Goal: Task Accomplishment & Management: Complete application form

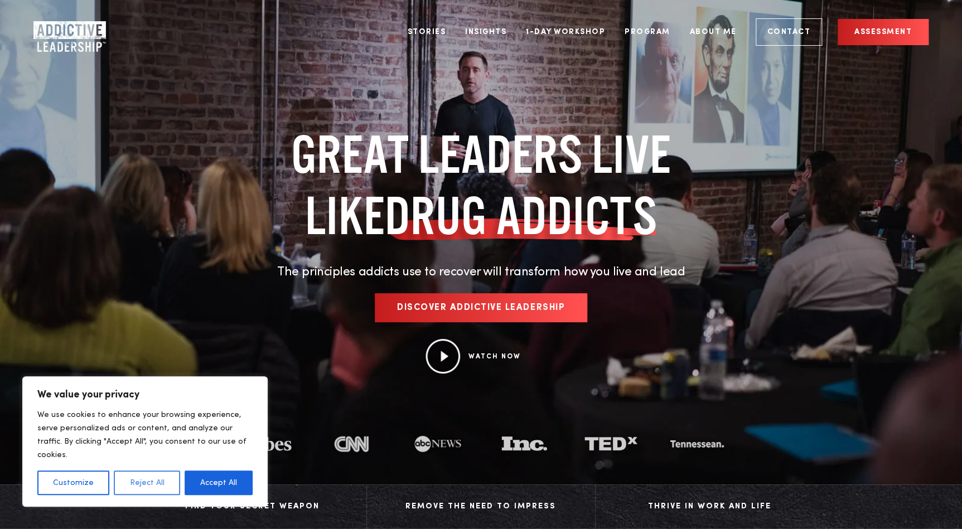
click at [142, 486] on button "Reject All" at bounding box center [147, 483] width 66 height 25
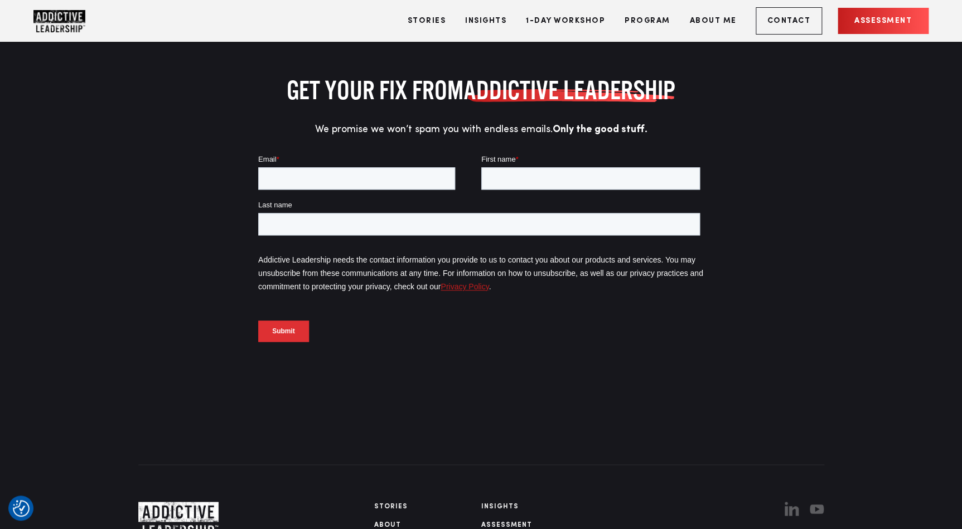
scroll to position [4859, 0]
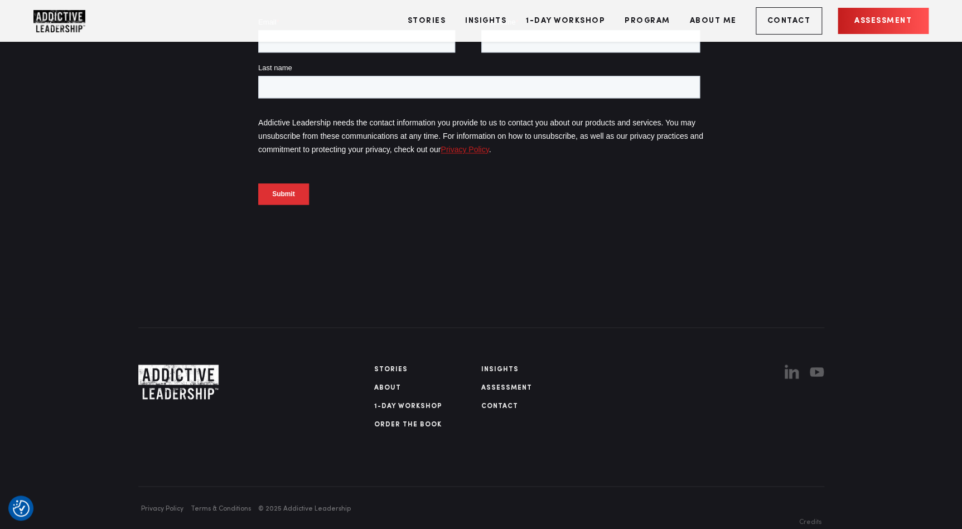
click at [406, 420] on link "Order The Book" at bounding box center [427, 425] width 107 height 10
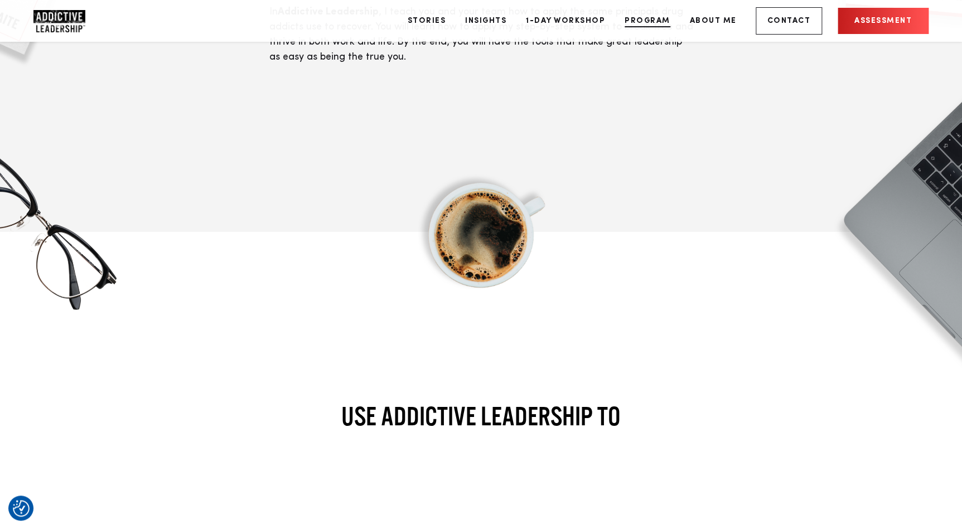
scroll to position [1514, 0]
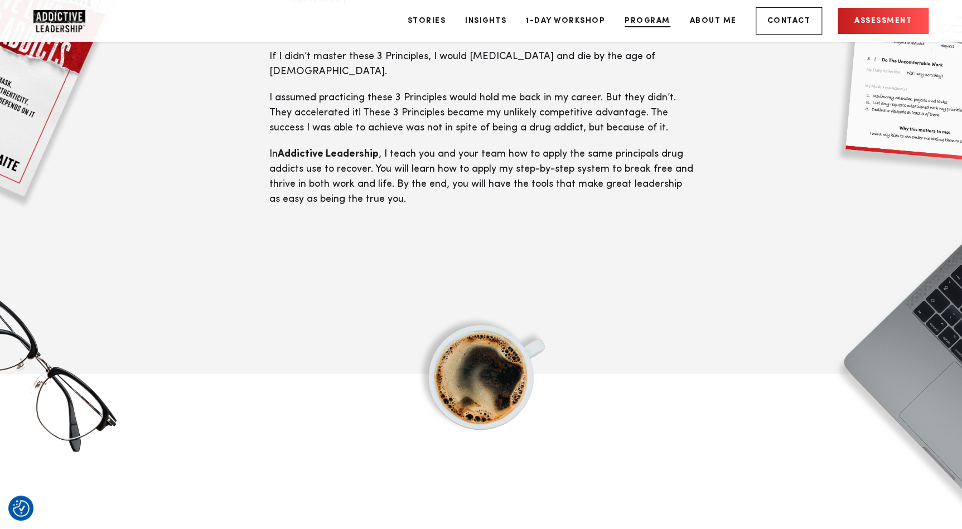
click at [665, 25] on link "Program" at bounding box center [647, 21] width 62 height 42
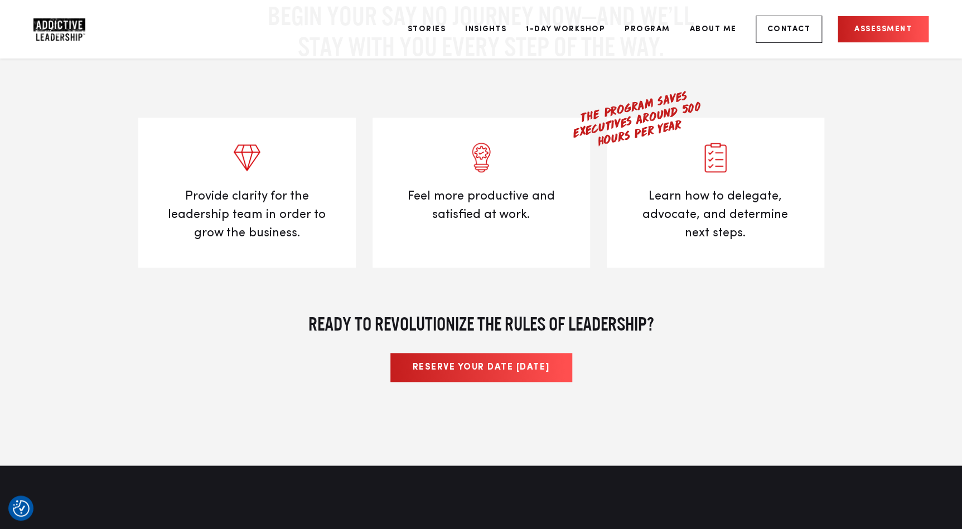
scroll to position [4815, 0]
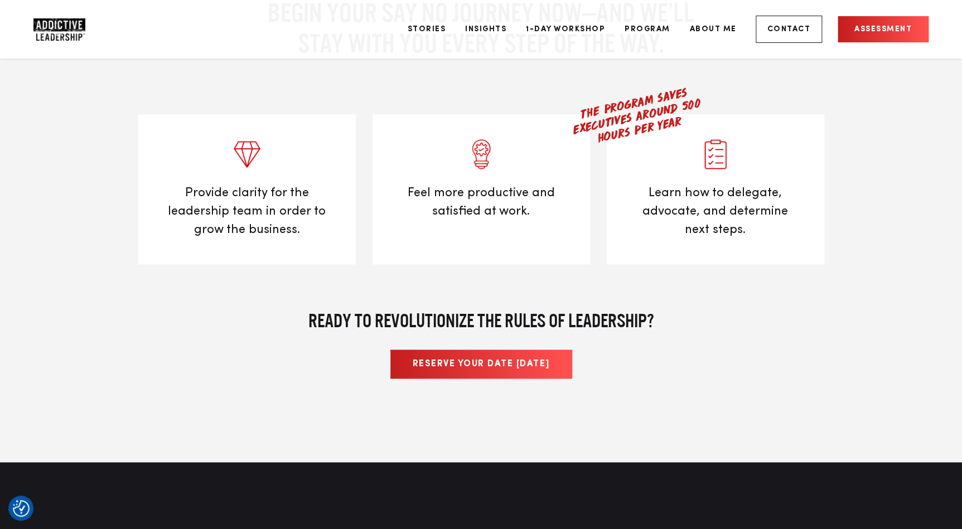
click at [483, 360] on span "Reserve your date today" at bounding box center [481, 364] width 137 height 9
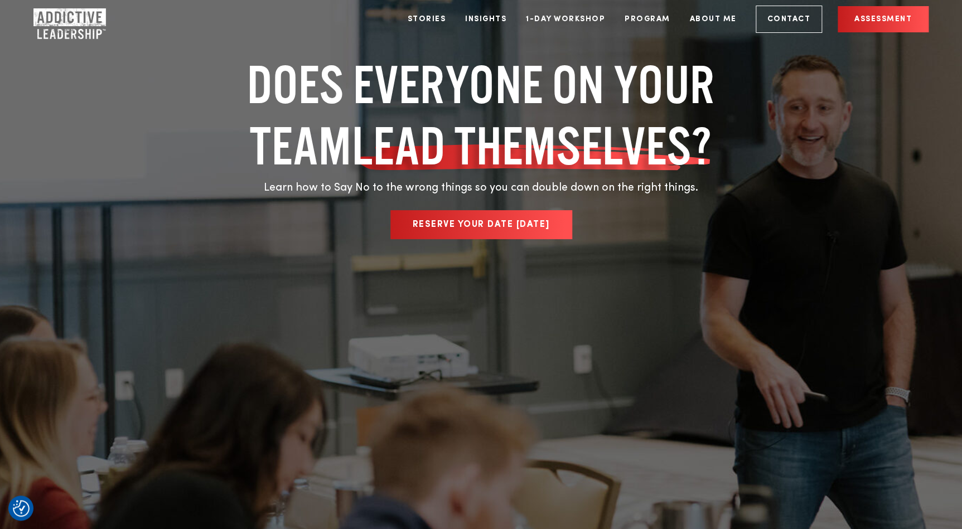
scroll to position [0, 0]
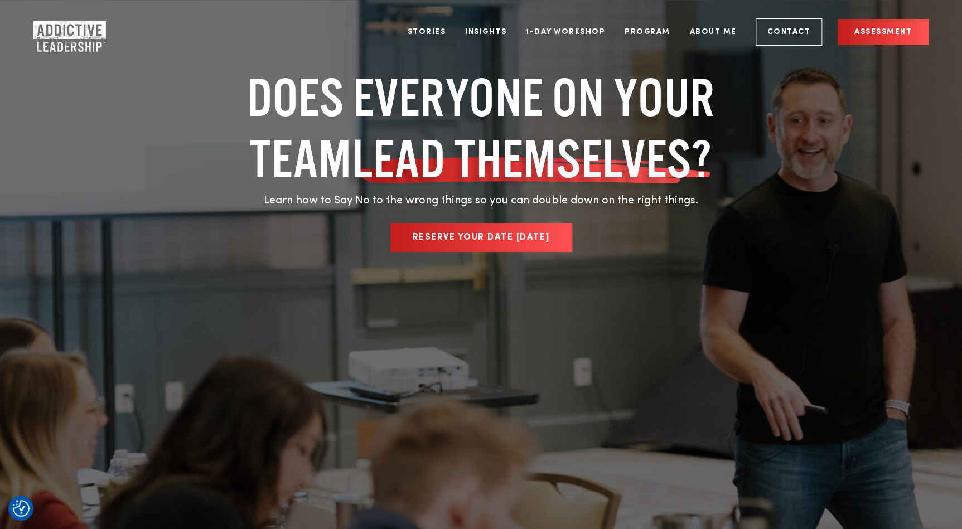
click at [56, 21] on img "Company Logo" at bounding box center [59, 32] width 52 height 22
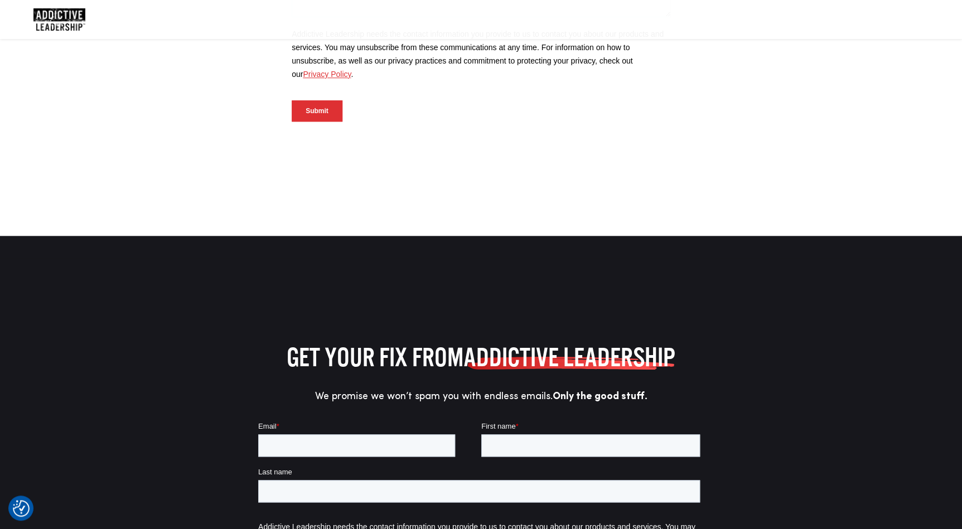
scroll to position [880, 0]
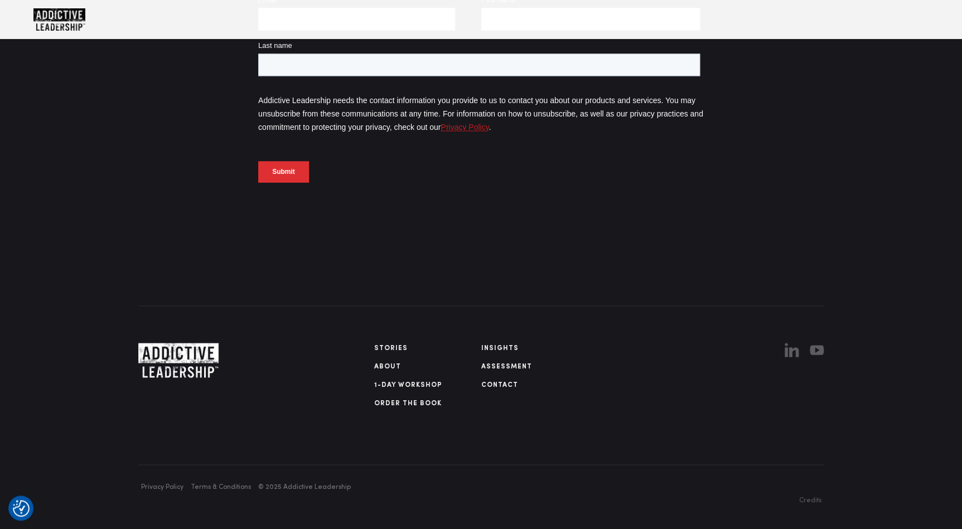
click at [507, 362] on link "Assessment" at bounding box center [534, 366] width 107 height 10
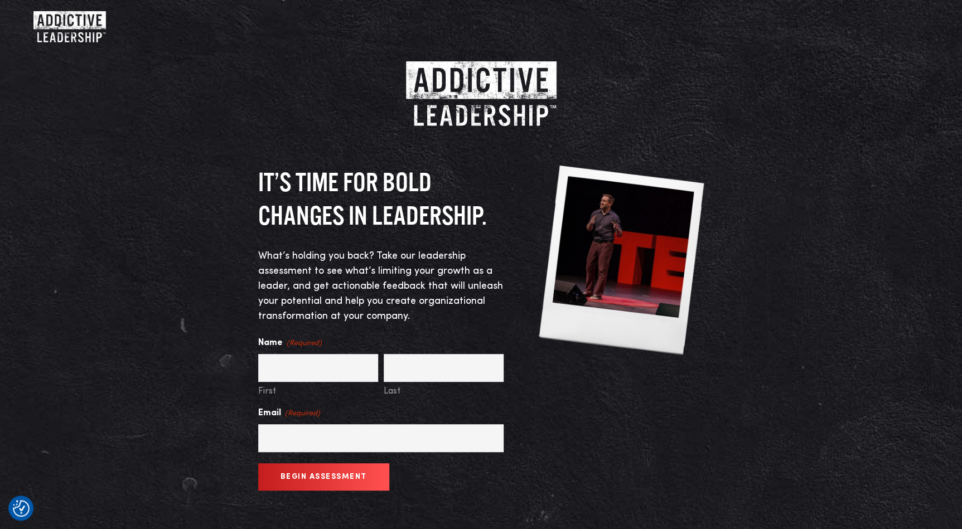
click at [76, 32] on img "Company Logo" at bounding box center [59, 22] width 52 height 22
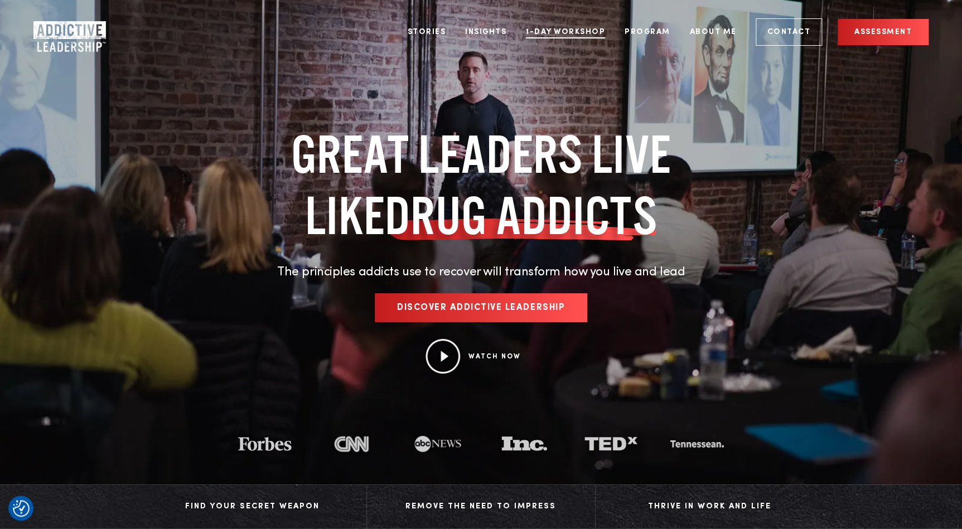
click at [560, 30] on link "1-Day Workshop" at bounding box center [565, 32] width 96 height 42
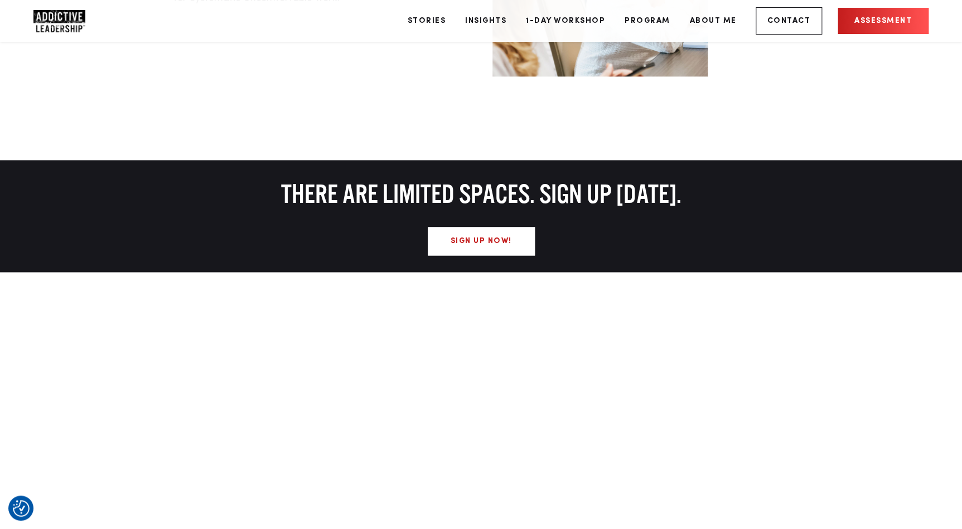
scroll to position [760, 0]
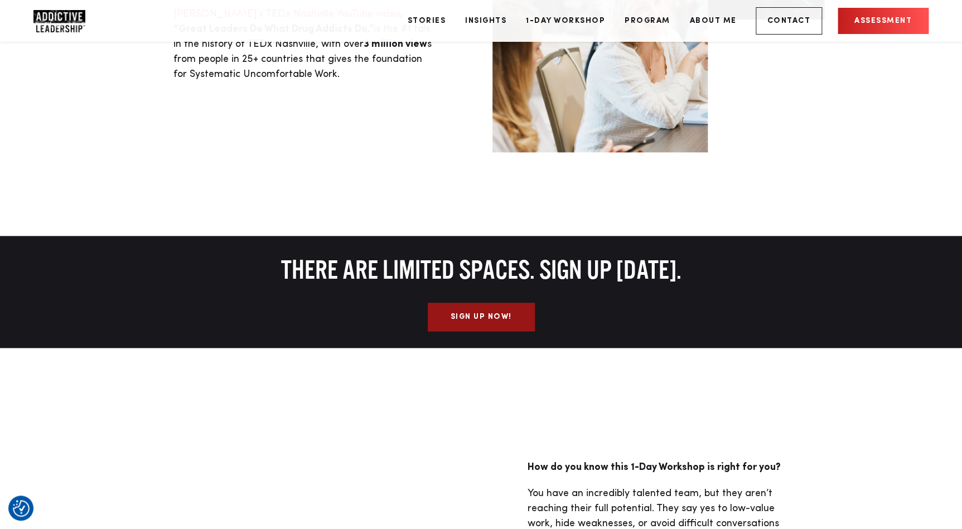
click at [490, 316] on link "Sign Up Now!" at bounding box center [481, 317] width 107 height 28
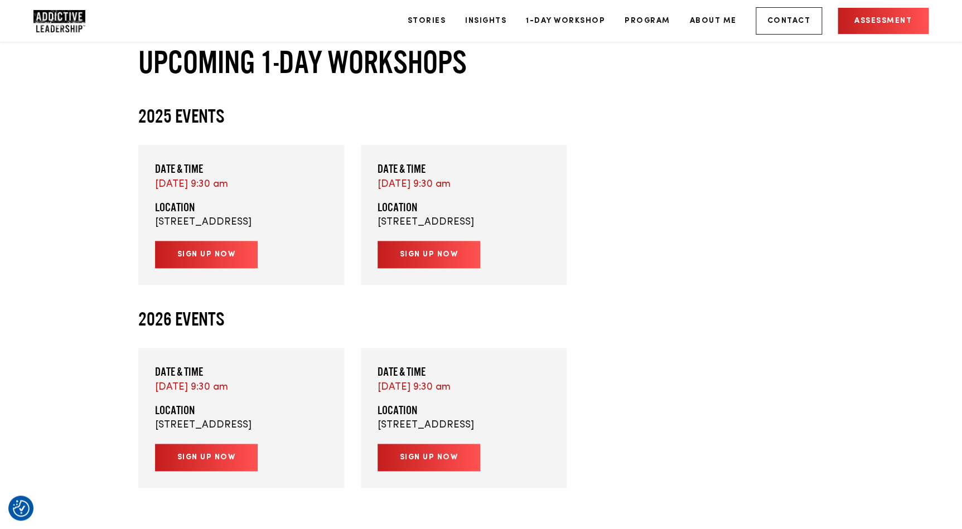
scroll to position [2700, 0]
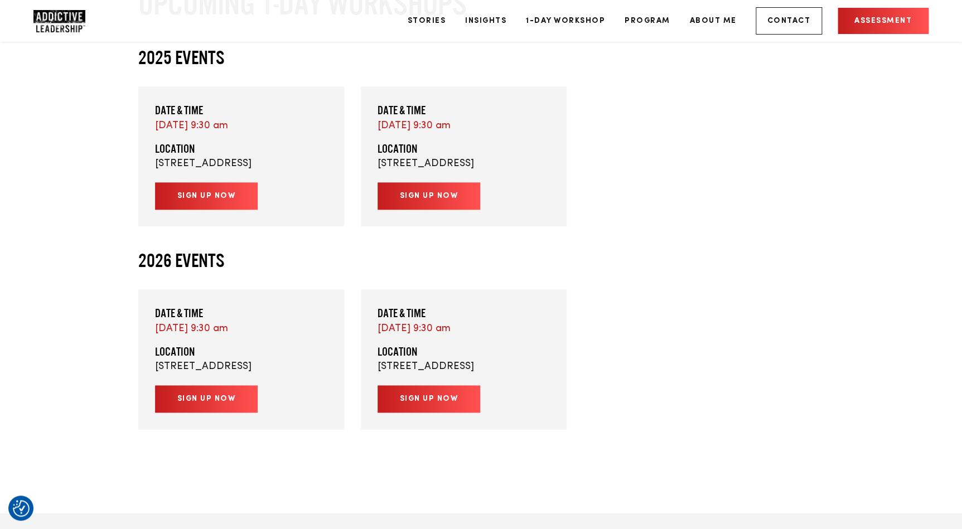
click at [207, 413] on link "Sign up now" at bounding box center [206, 398] width 103 height 27
click at [643, 21] on link "Program" at bounding box center [647, 21] width 62 height 42
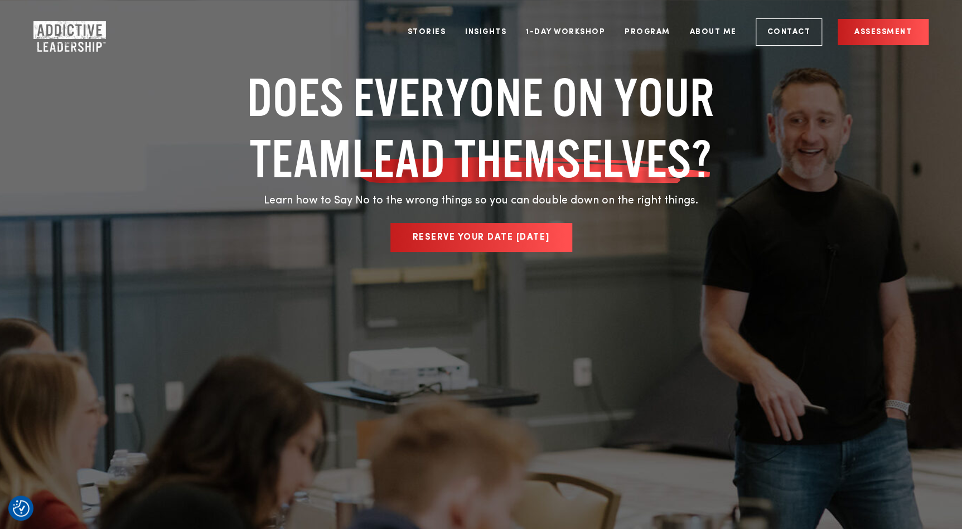
click at [504, 233] on span "Reserve Your Date Today" at bounding box center [481, 237] width 137 height 9
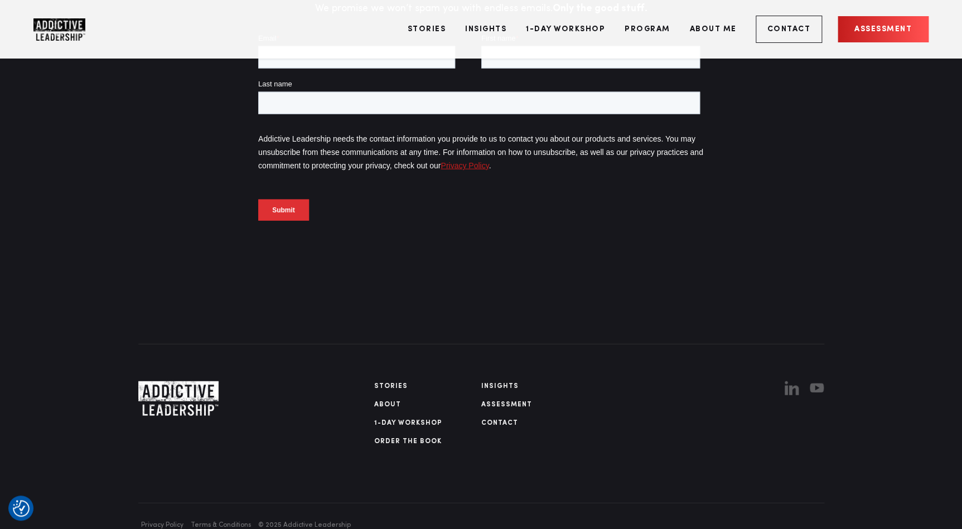
scroll to position [5431, 0]
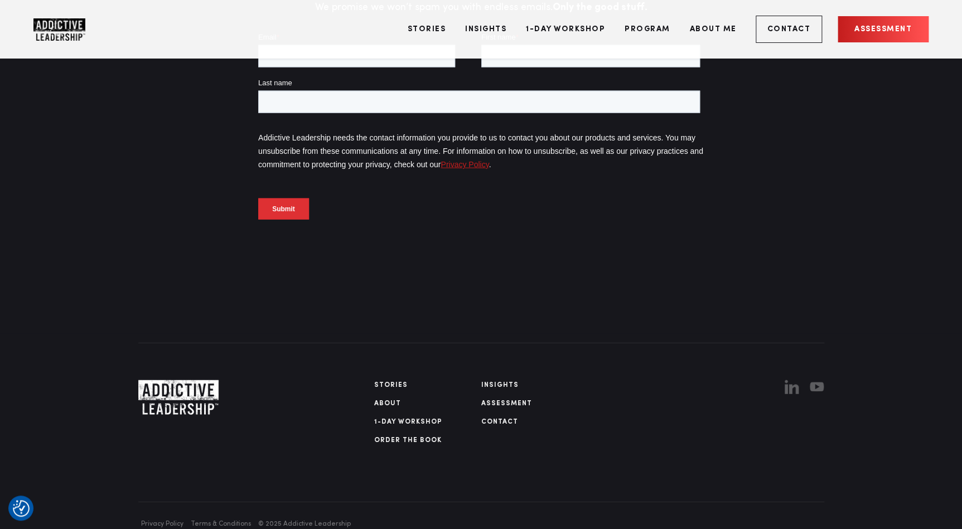
click at [422, 435] on link "Order The Book" at bounding box center [427, 440] width 107 height 10
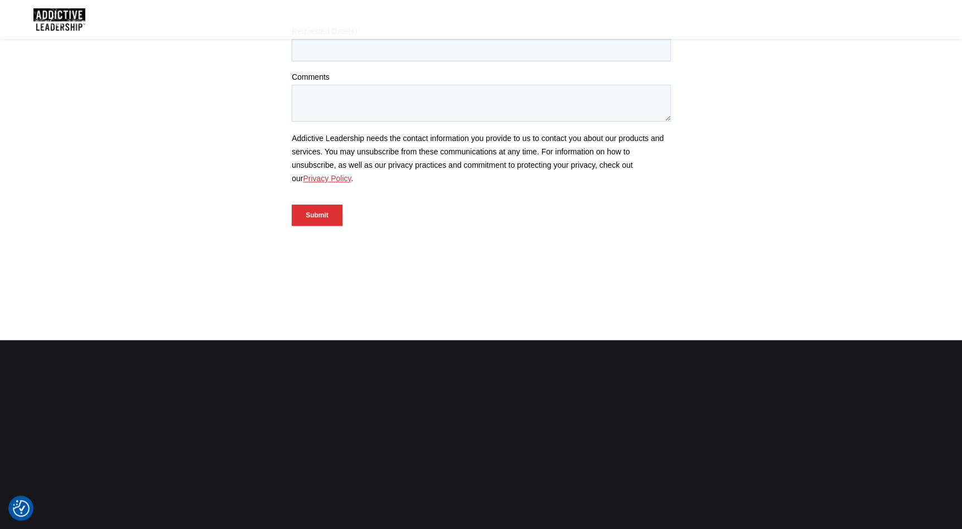
scroll to position [355, 0]
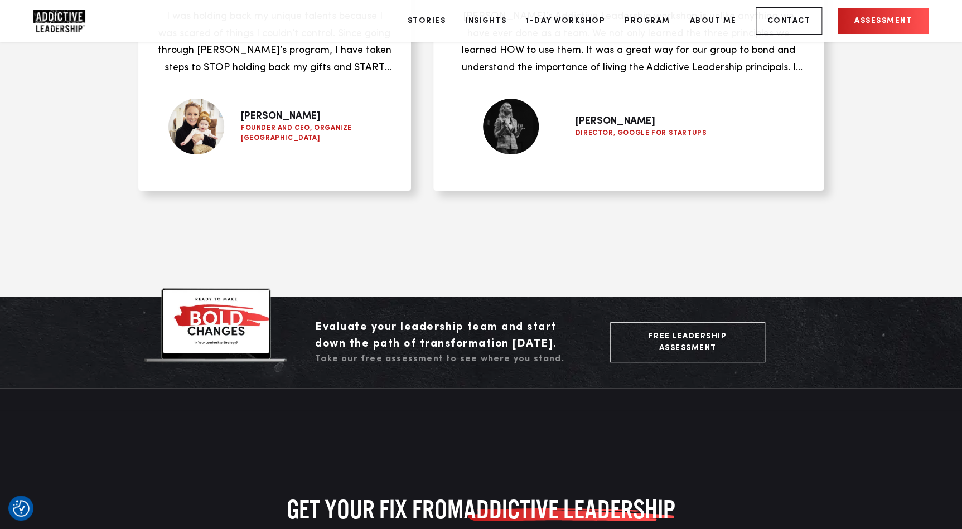
scroll to position [4302, 0]
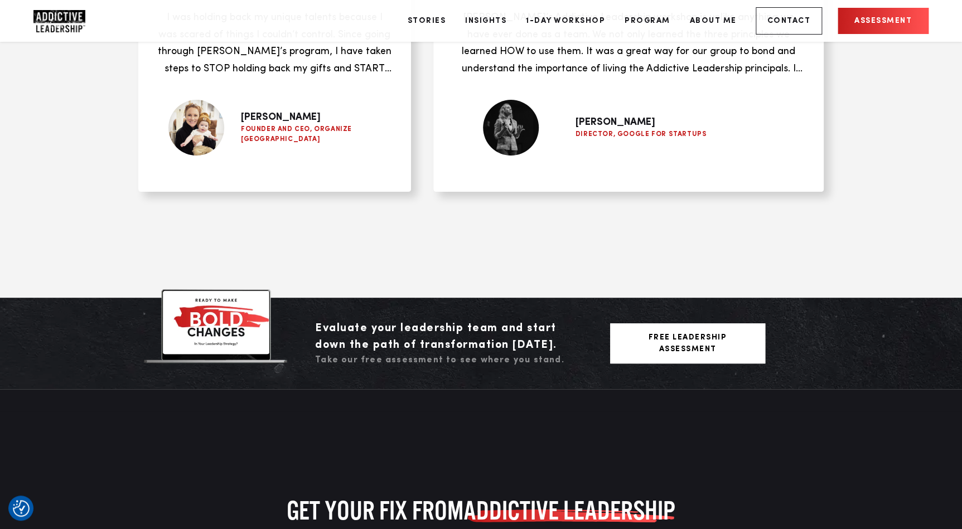
click at [674, 323] on link "Free Leadership Assessment" at bounding box center [687, 343] width 155 height 40
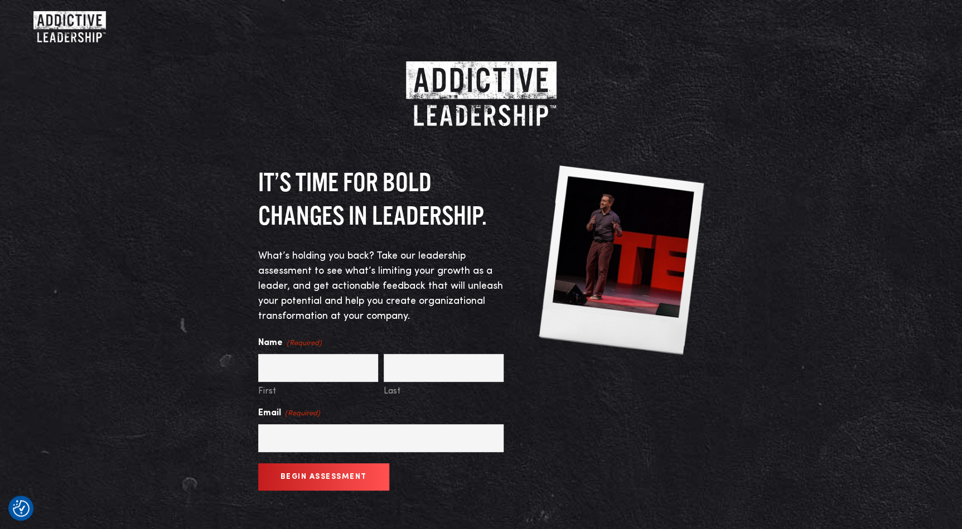
click at [334, 361] on input "text" at bounding box center [318, 368] width 120 height 28
type input "Altan"
type input "Tanju"
type input "al.tanju@cgcompliance.com"
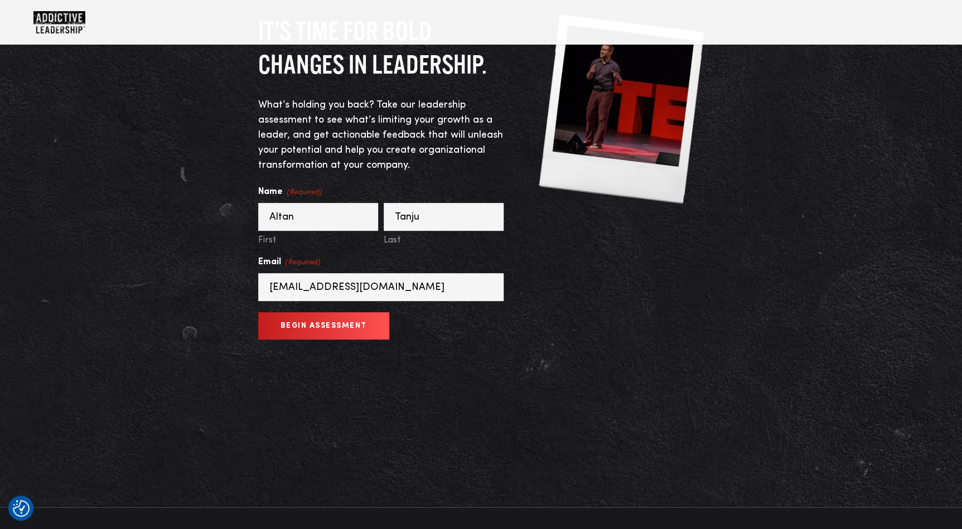
scroll to position [152, 0]
click at [326, 329] on button "Begin Assessment" at bounding box center [323, 325] width 131 height 27
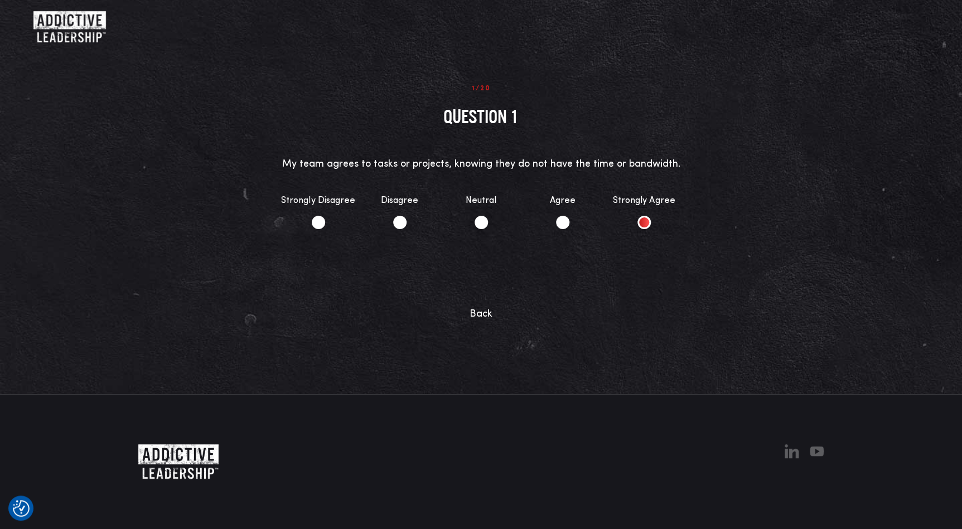
click at [647, 219] on li "Strongly Agree" at bounding box center [643, 211] width 81 height 57
click at [475, 287] on button "Continue" at bounding box center [481, 281] width 90 height 27
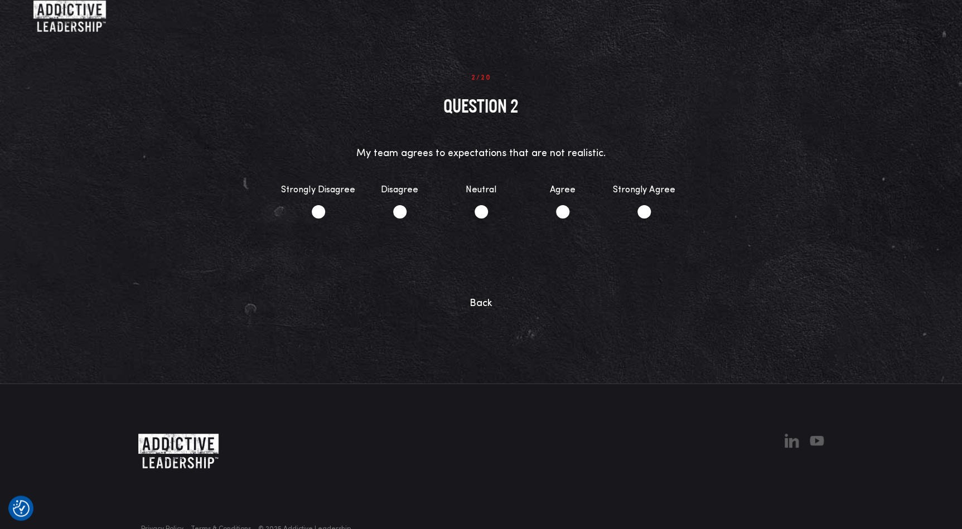
scroll to position [11, 0]
click at [633, 207] on li "Strongly Agree" at bounding box center [643, 200] width 81 height 57
click at [483, 272] on button "Continue" at bounding box center [481, 270] width 90 height 27
click at [571, 209] on li "Agree" at bounding box center [562, 200] width 81 height 57
click at [504, 278] on button "Continue" at bounding box center [481, 270] width 90 height 27
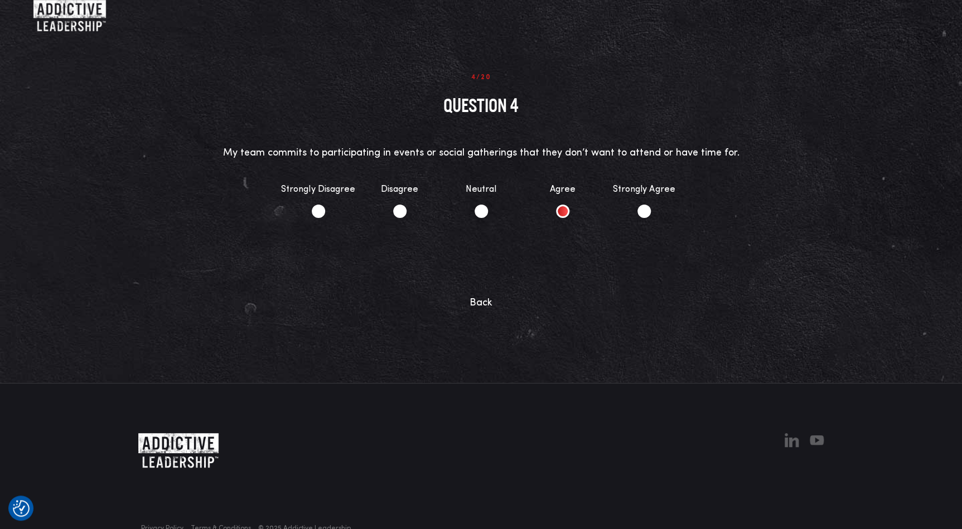
click at [568, 214] on li "Agree" at bounding box center [562, 200] width 81 height 57
click at [497, 277] on button "Continue" at bounding box center [481, 270] width 90 height 27
click at [321, 214] on li "Strongly Disagree" at bounding box center [318, 200] width 81 height 57
click at [485, 267] on button "Continue" at bounding box center [481, 270] width 90 height 27
click at [565, 213] on li "Agree" at bounding box center [562, 200] width 81 height 57
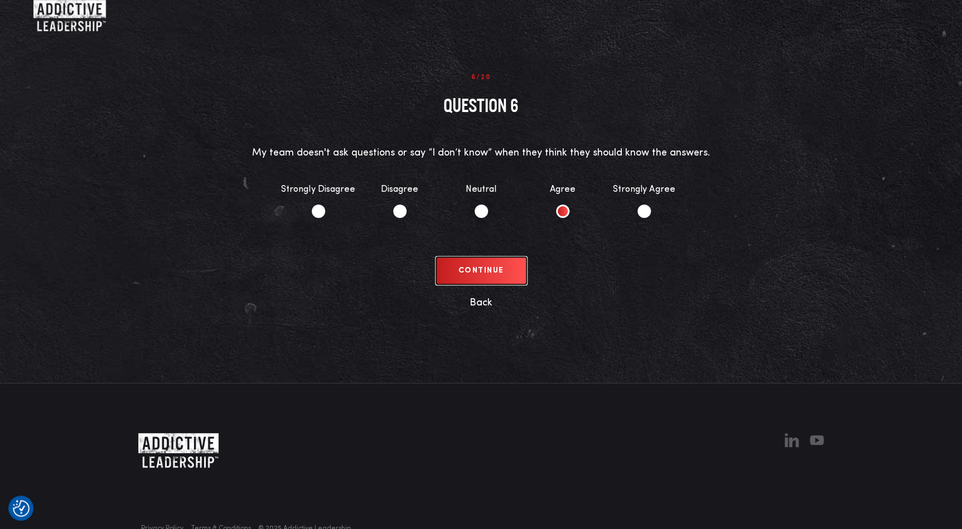
click at [471, 277] on button "Continue" at bounding box center [481, 270] width 90 height 27
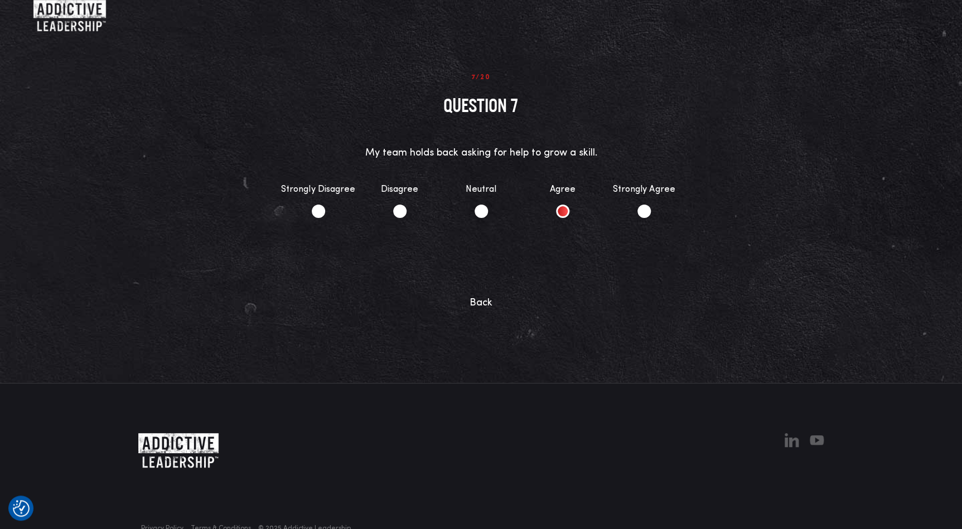
drag, startPoint x: 634, startPoint y: 210, endPoint x: 563, endPoint y: 212, distance: 71.4
click at [563, 212] on ul "Strongly Disagree Disagree Neutral Agree Strongly Agree" at bounding box center [481, 206] width 407 height 69
click at [563, 212] on li "Agree" at bounding box center [562, 200] width 81 height 57
click at [512, 273] on button "Continue" at bounding box center [481, 270] width 90 height 27
click at [561, 209] on li "Agree" at bounding box center [562, 200] width 81 height 57
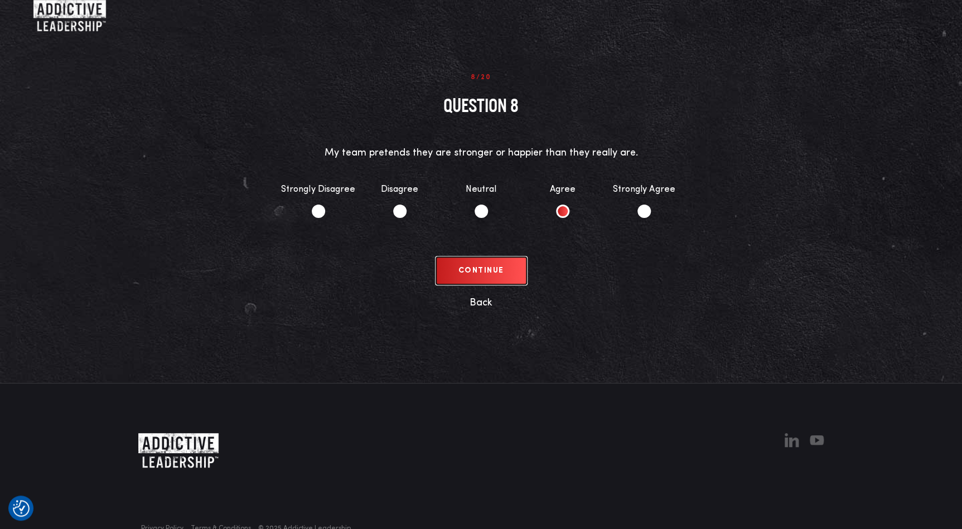
click at [491, 269] on button "Continue" at bounding box center [481, 270] width 90 height 27
click at [561, 198] on li "Agree" at bounding box center [562, 200] width 81 height 57
click at [487, 273] on button "Continue" at bounding box center [481, 270] width 90 height 27
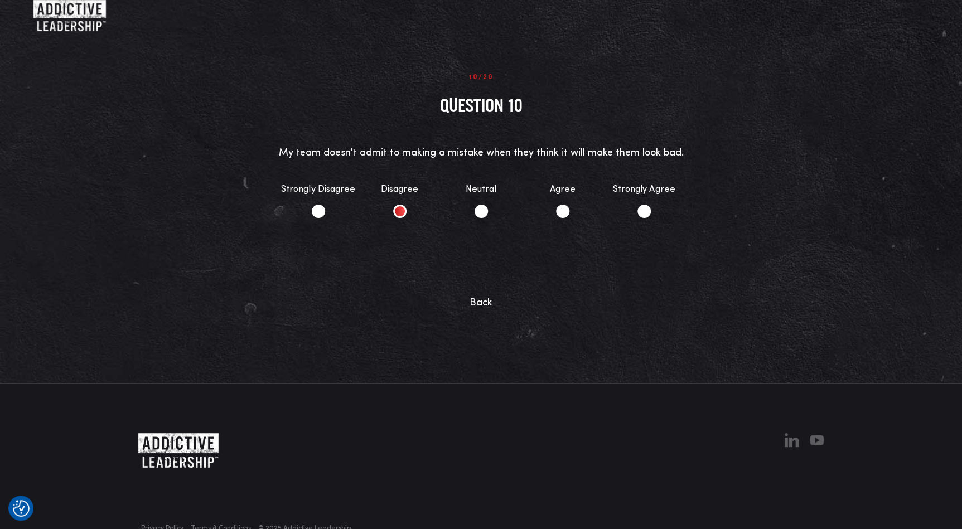
click at [405, 214] on li "Disagree" at bounding box center [399, 200] width 81 height 57
click at [500, 279] on button "Continue" at bounding box center [481, 270] width 90 height 27
drag, startPoint x: 573, startPoint y: 213, endPoint x: 565, endPoint y: 213, distance: 7.8
click at [572, 214] on li "Agree" at bounding box center [562, 200] width 81 height 57
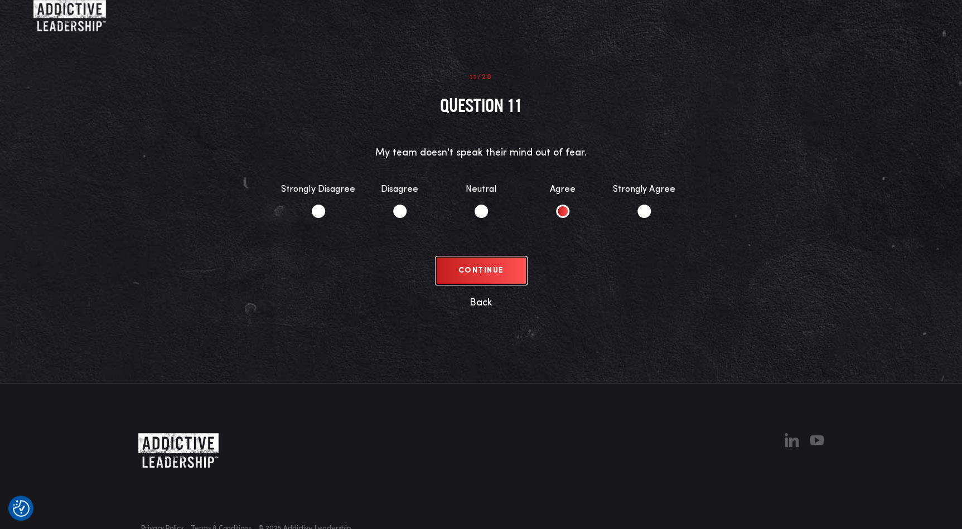
click at [469, 274] on button "Continue" at bounding box center [481, 270] width 90 height 27
click at [567, 206] on li "Agree" at bounding box center [562, 200] width 81 height 57
click at [501, 275] on button "Continue" at bounding box center [481, 270] width 90 height 27
click at [573, 215] on li "Agree" at bounding box center [562, 200] width 81 height 57
click at [497, 274] on button "Continue" at bounding box center [481, 270] width 90 height 27
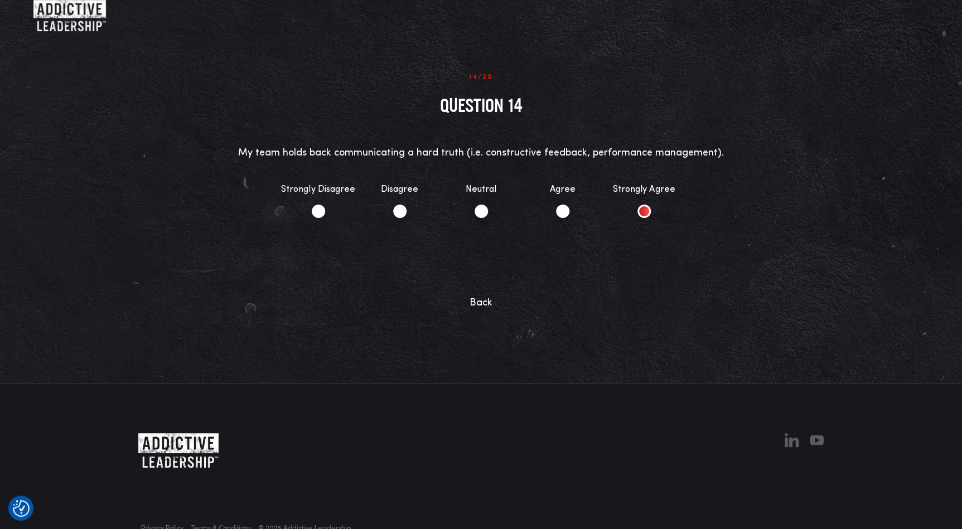
click at [642, 210] on li "Strongly Agree" at bounding box center [643, 200] width 81 height 57
click at [473, 279] on button "Continue" at bounding box center [481, 270] width 90 height 27
click at [584, 203] on li "Agree" at bounding box center [562, 200] width 81 height 57
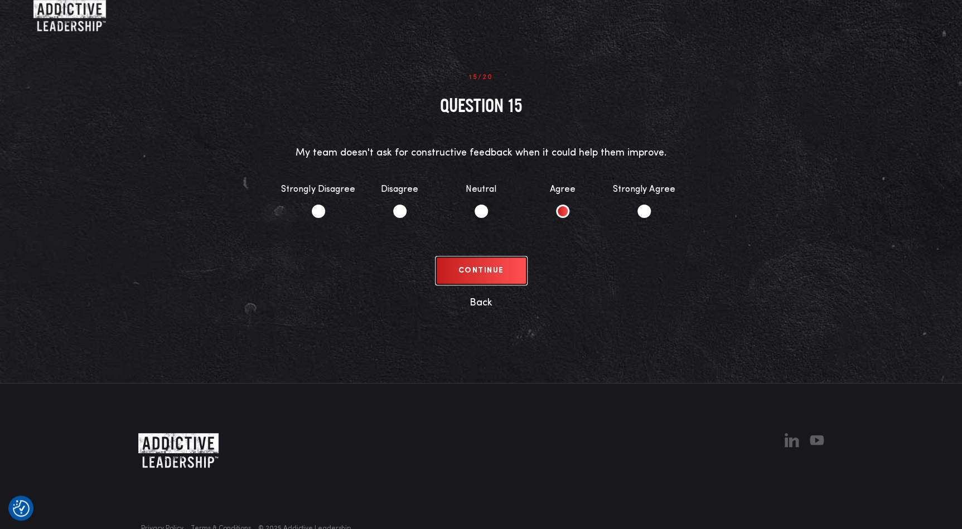
click at [468, 275] on button "Continue" at bounding box center [481, 270] width 90 height 27
click at [482, 212] on li "Neutral" at bounding box center [480, 200] width 81 height 57
click at [490, 270] on button "Continue" at bounding box center [481, 270] width 90 height 27
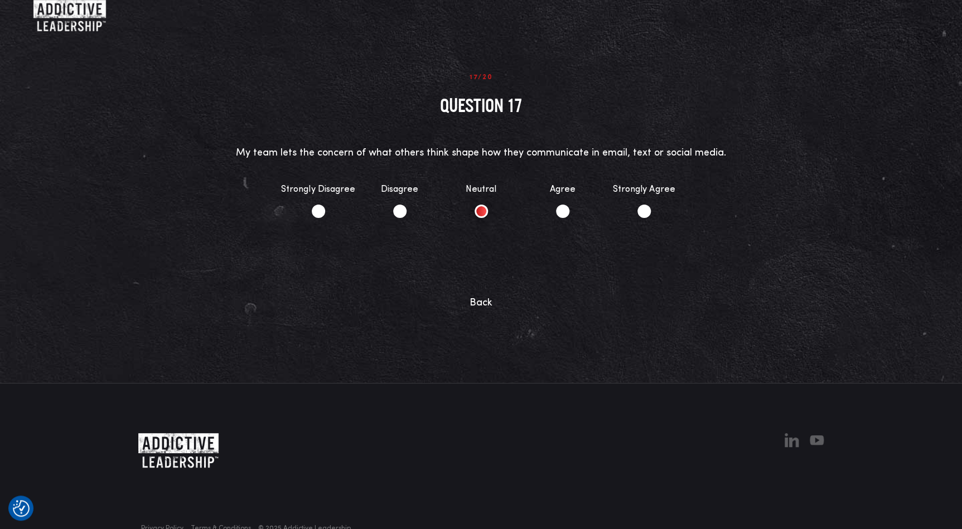
click at [482, 213] on li "Neutral" at bounding box center [480, 200] width 81 height 57
drag, startPoint x: 500, startPoint y: 277, endPoint x: 450, endPoint y: 261, distance: 52.6
click at [500, 277] on button "Continue" at bounding box center [481, 270] width 90 height 27
click at [480, 214] on li "Neutral" at bounding box center [480, 200] width 81 height 57
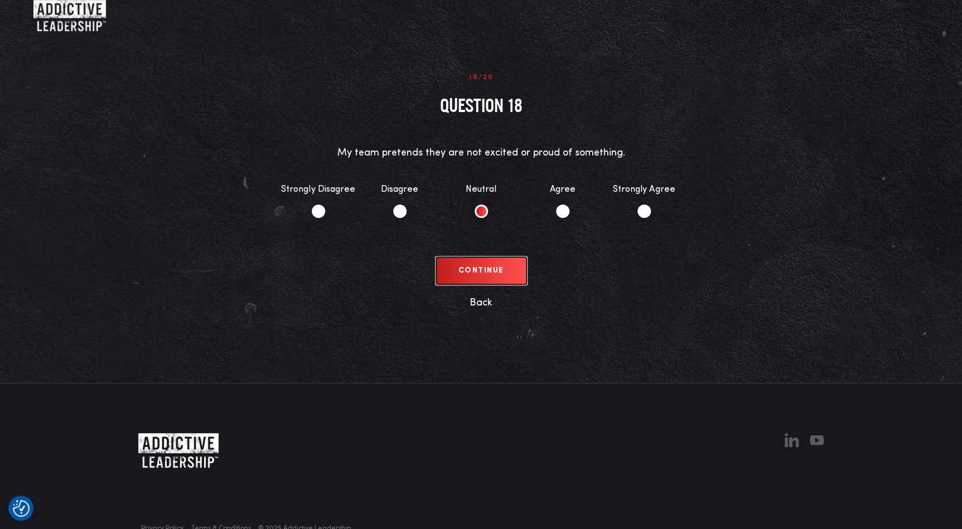
click at [485, 273] on button "Continue" at bounding box center [481, 270] width 90 height 27
click at [568, 211] on li "Agree" at bounding box center [562, 200] width 81 height 57
click at [485, 269] on button "Continue" at bounding box center [481, 270] width 90 height 27
click at [566, 214] on li "Agree" at bounding box center [562, 200] width 81 height 57
click at [507, 268] on input "See Results" at bounding box center [480, 270] width 101 height 27
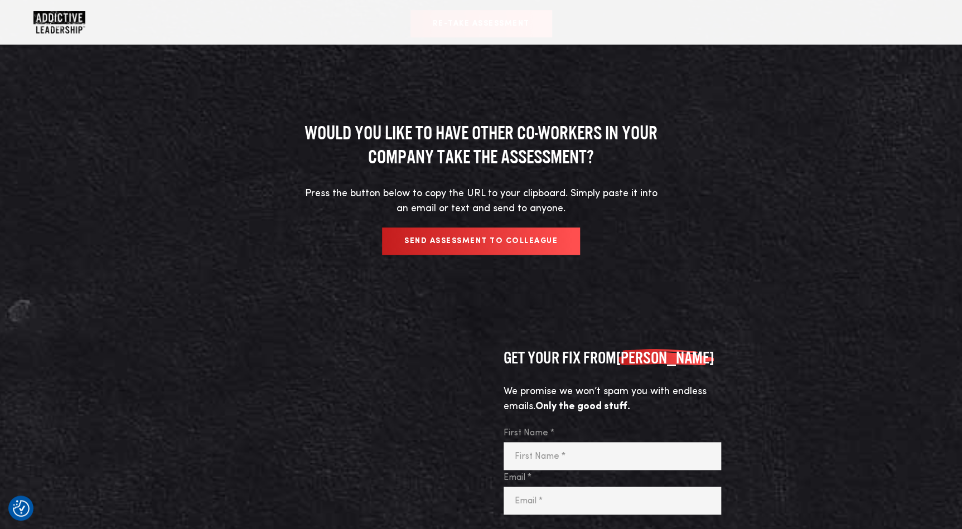
scroll to position [341, 0]
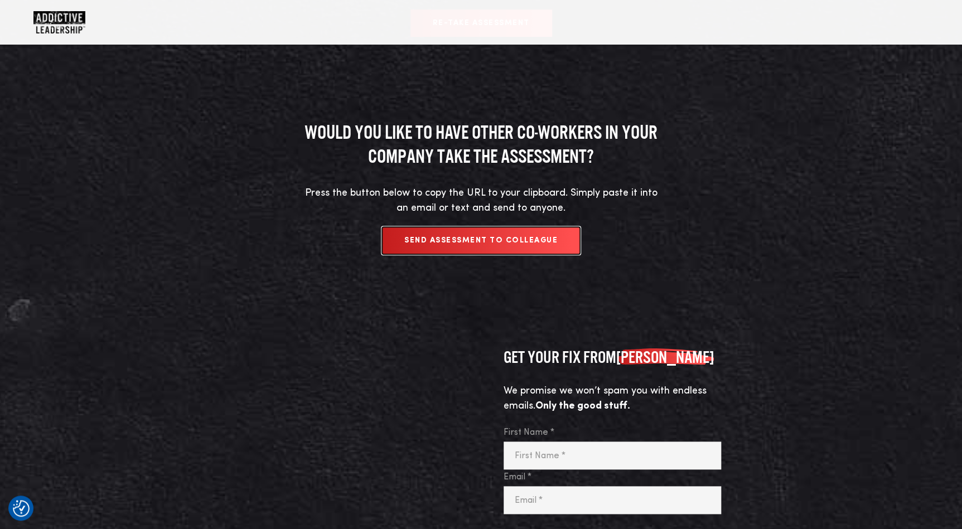
click at [498, 237] on button "Send Assessment to Colleague" at bounding box center [481, 240] width 198 height 27
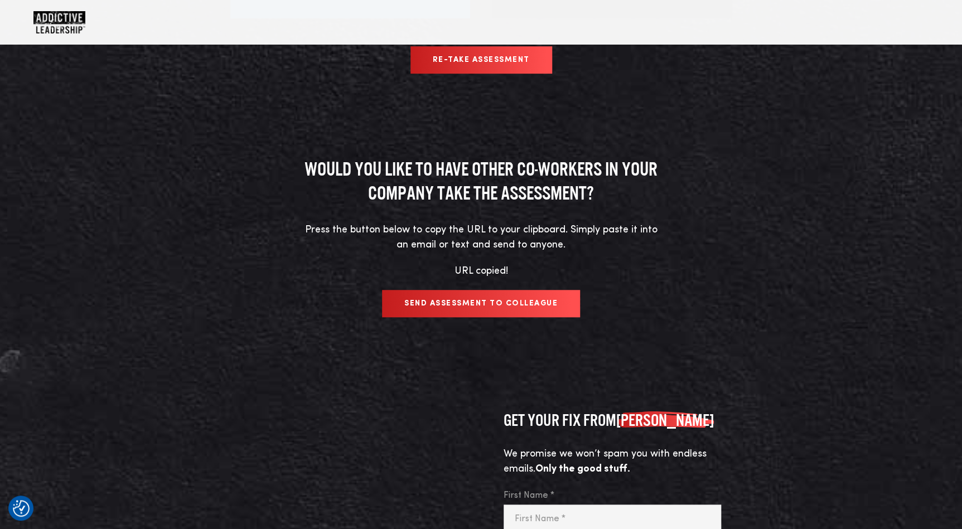
scroll to position [0, 0]
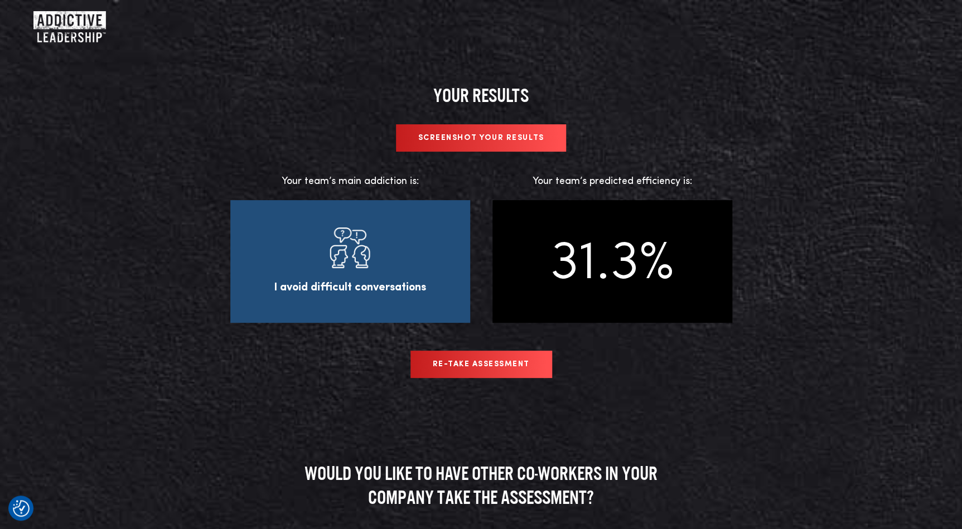
drag, startPoint x: 483, startPoint y: 139, endPoint x: 496, endPoint y: 138, distance: 12.8
click at [483, 139] on link "Screenshot Your Results" at bounding box center [481, 137] width 171 height 27
drag, startPoint x: 483, startPoint y: 138, endPoint x: 432, endPoint y: 108, distance: 59.7
click at [482, 138] on link "S C R E E N S H O T Y O U R R E S U L T S" at bounding box center [481, 137] width 171 height 27
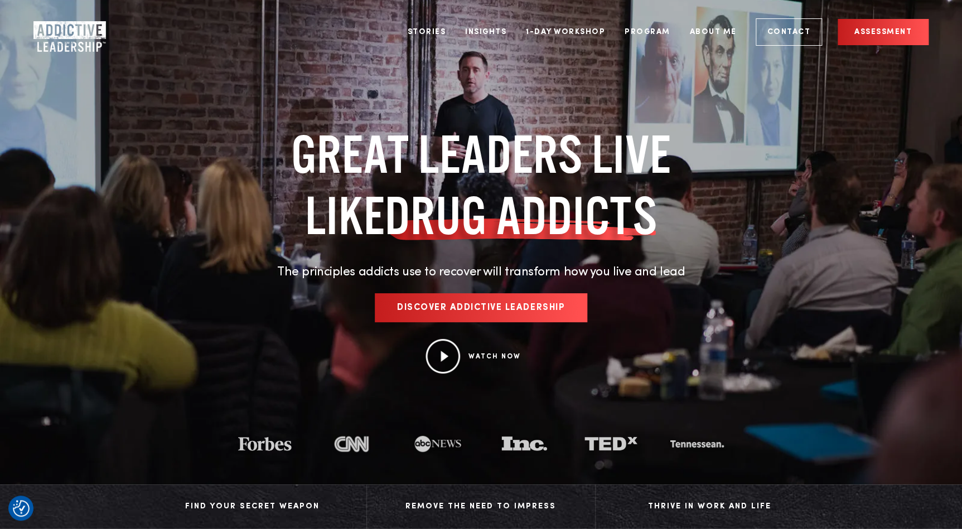
click at [506, 293] on link "Discover Addictive Leadership" at bounding box center [481, 307] width 212 height 29
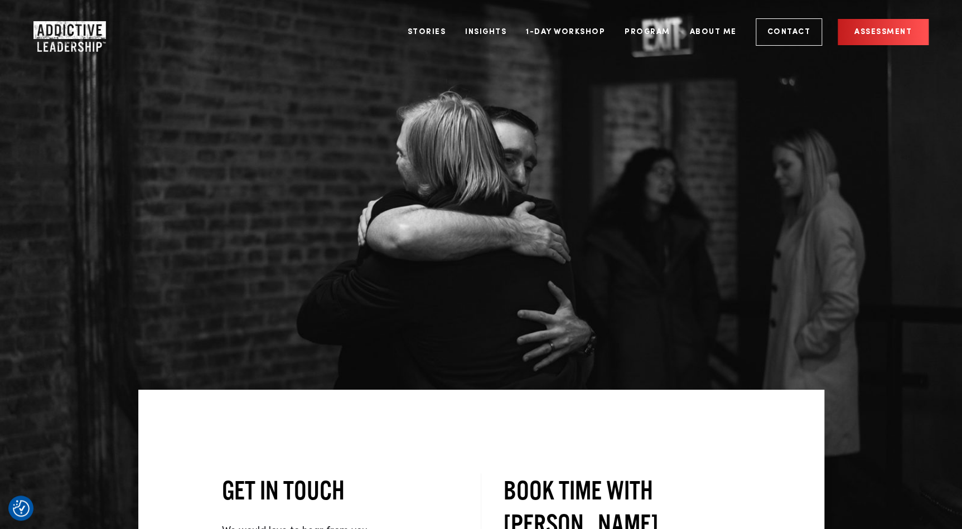
click at [61, 30] on img "Company Logo" at bounding box center [59, 32] width 52 height 22
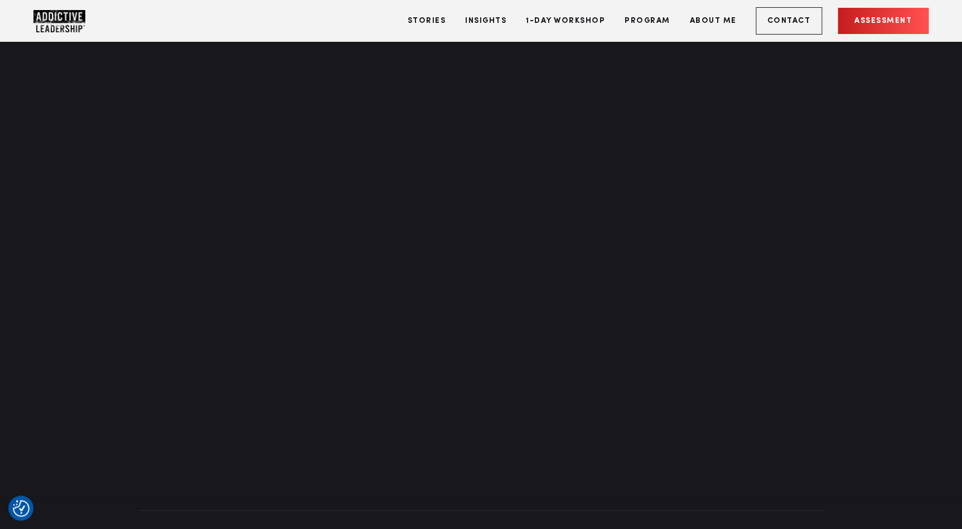
scroll to position [4859, 0]
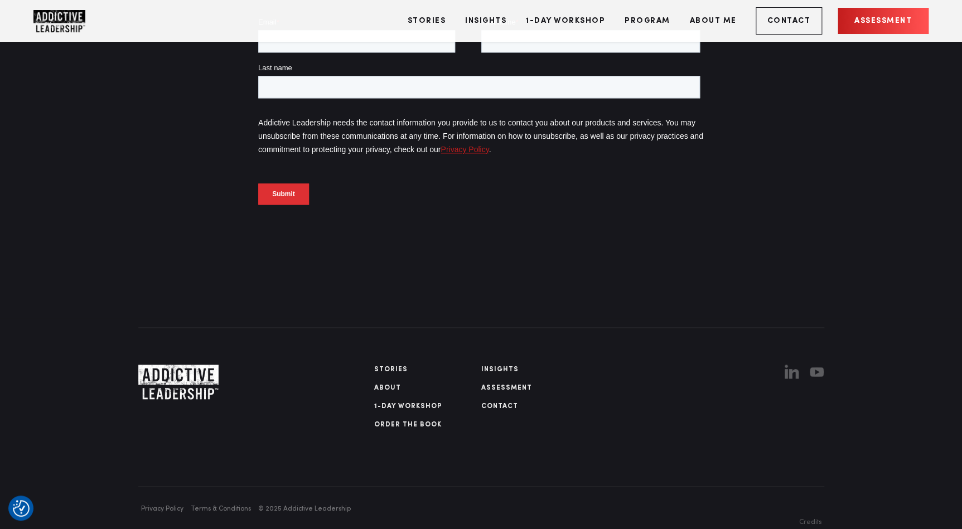
click at [401, 420] on link "Order The Book" at bounding box center [427, 425] width 107 height 10
